Goal: Task Accomplishment & Management: Use online tool/utility

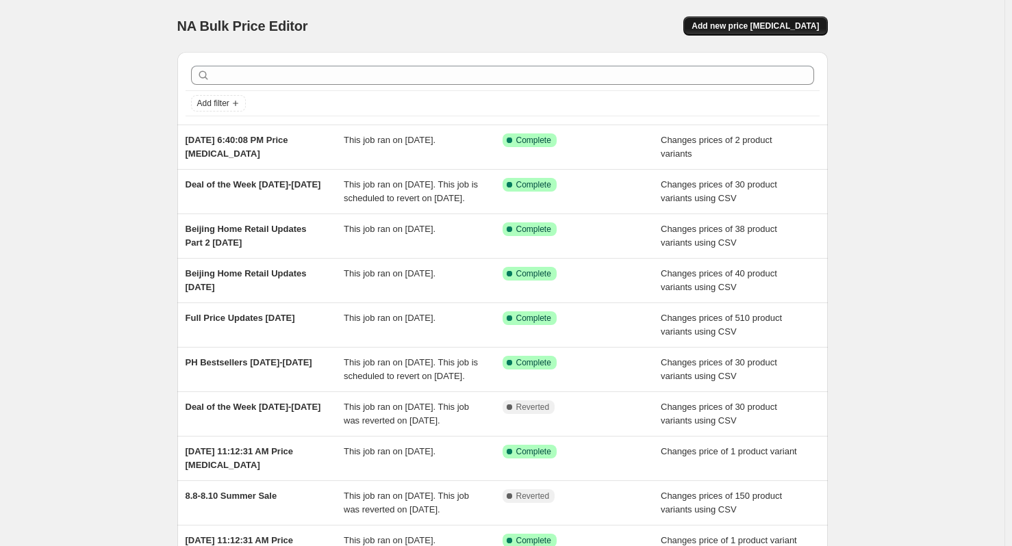
click at [793, 27] on span "Add new price change job" at bounding box center [755, 26] width 127 height 11
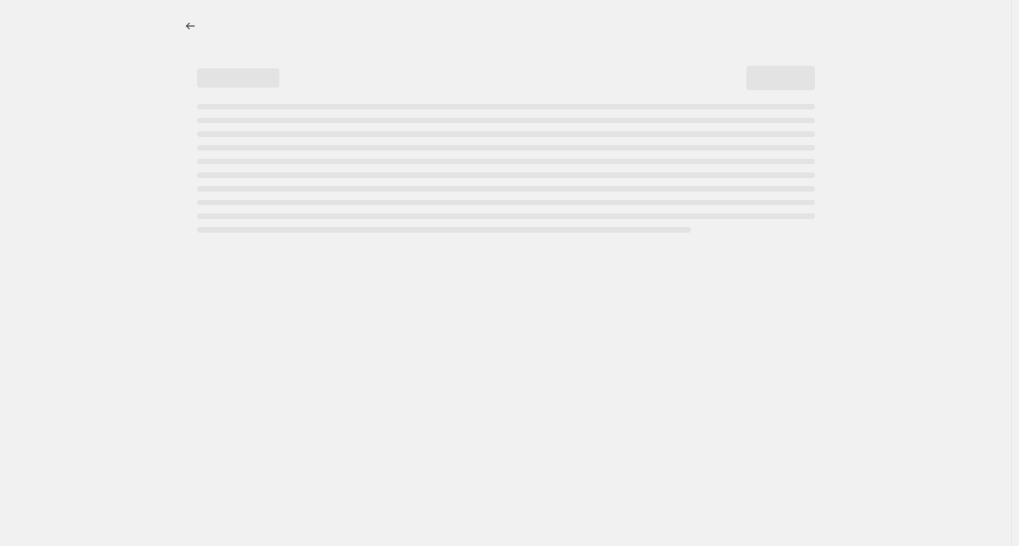
select select "percentage"
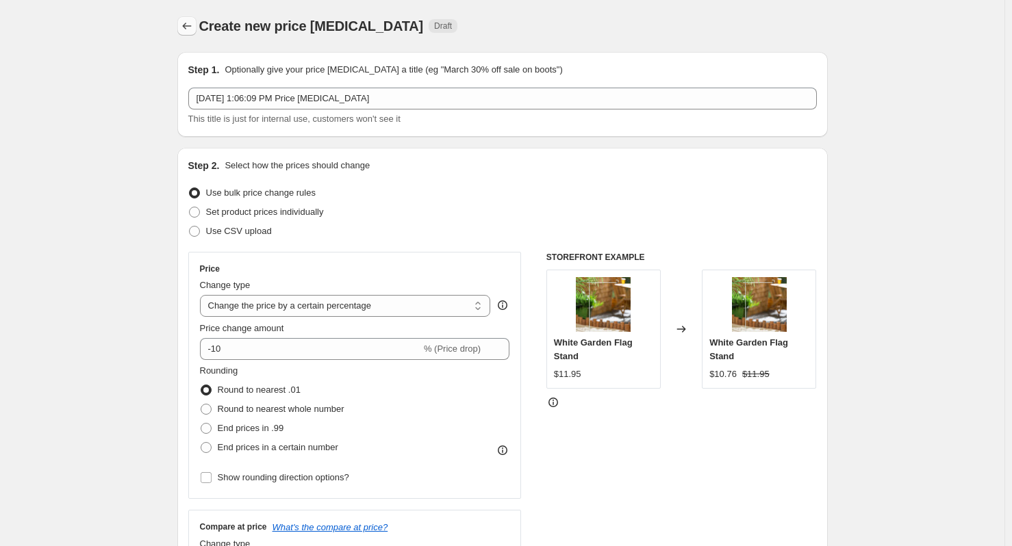
click at [181, 24] on button "Price change jobs" at bounding box center [186, 25] width 19 height 19
